Goal: Download file/media

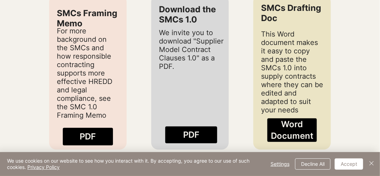
scroll to position [883, 0]
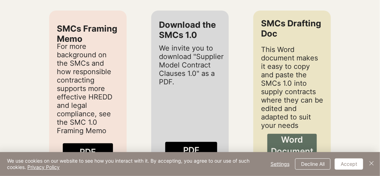
click at [303, 142] on span "Word Document" at bounding box center [292, 146] width 50 height 24
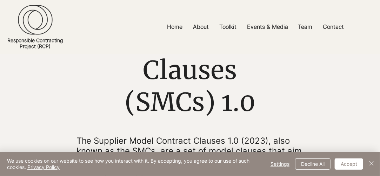
scroll to position [0, 0]
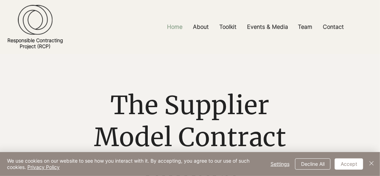
click at [176, 26] on p "Home" at bounding box center [175, 27] width 22 height 16
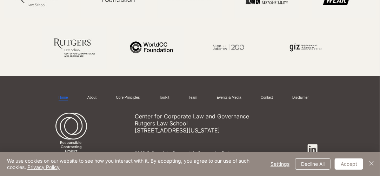
scroll to position [1096, 0]
click at [372, 164] on img "Close" at bounding box center [371, 163] width 8 height 8
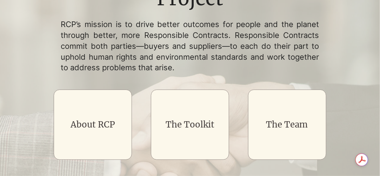
scroll to position [0, 0]
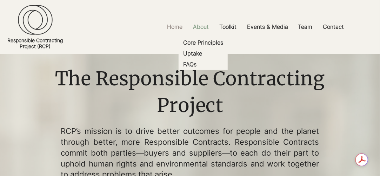
click at [206, 26] on p "About" at bounding box center [200, 27] width 23 height 16
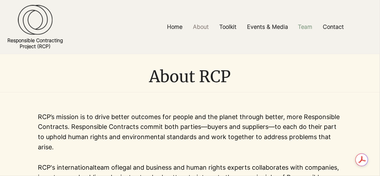
click at [307, 27] on p "Team" at bounding box center [304, 27] width 21 height 16
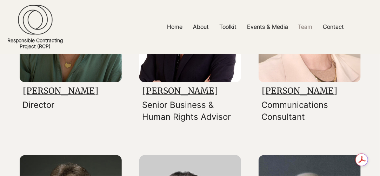
scroll to position [195, 0]
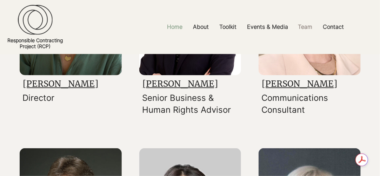
click at [177, 30] on p "Home" at bounding box center [175, 27] width 22 height 16
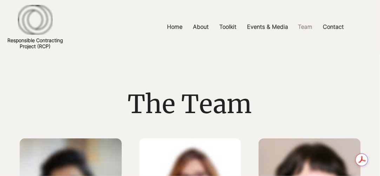
scroll to position [195, 0]
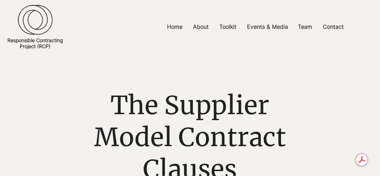
drag, startPoint x: 0, startPoint y: 40, endPoint x: 53, endPoint y: 48, distance: 53.3
click at [53, 48] on section "Home About Core Principles Uptake FAQs Toolkit Model Clauses Explainers and Gui…" at bounding box center [190, 27] width 380 height 54
click at [53, 48] on h2 "Responsible Contracting Project (RCP)" at bounding box center [35, 43] width 58 height 12
click at [58, 48] on h2 "Responsible Contracting Project (RCP)" at bounding box center [35, 43] width 58 height 12
click at [178, 30] on p "Home" at bounding box center [175, 27] width 22 height 16
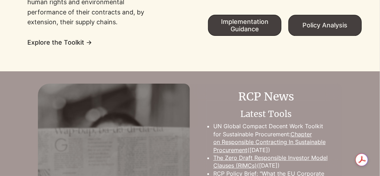
scroll to position [594, 0]
